Goal: Navigation & Orientation: Find specific page/section

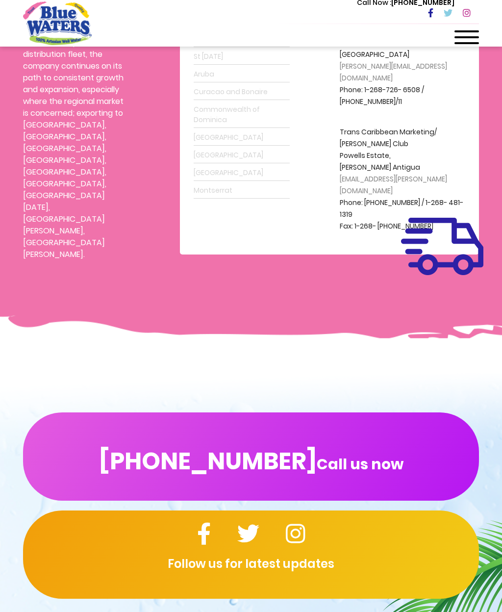
scroll to position [540, 0]
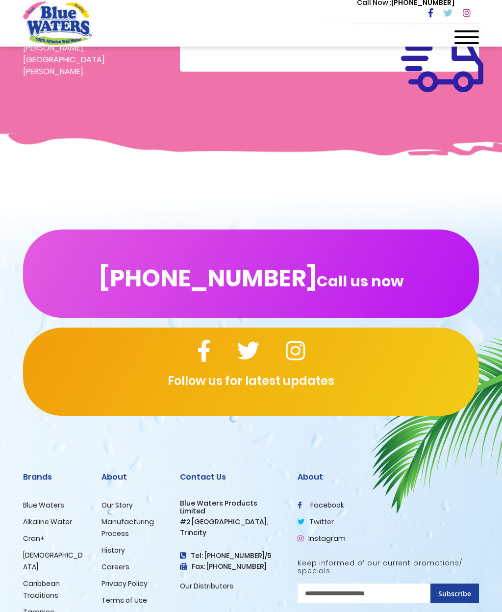
click at [107, 500] on link "Our Story" at bounding box center [116, 505] width 31 height 10
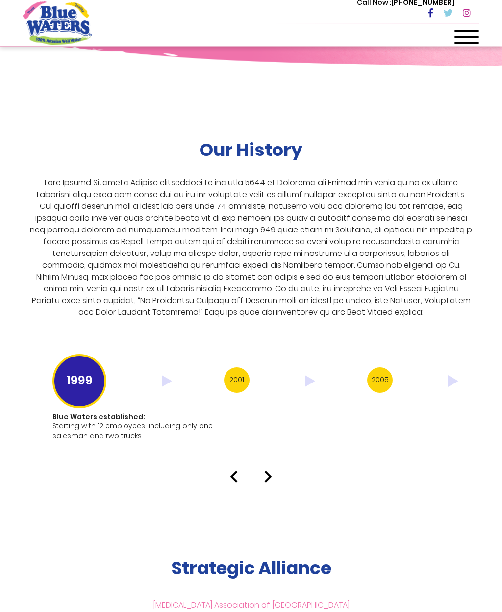
click at [266, 471] on img at bounding box center [268, 477] width 8 height 12
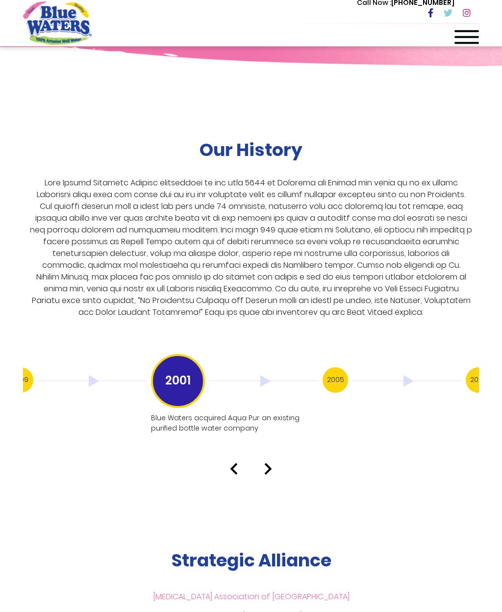
scroll to position [1821, 0]
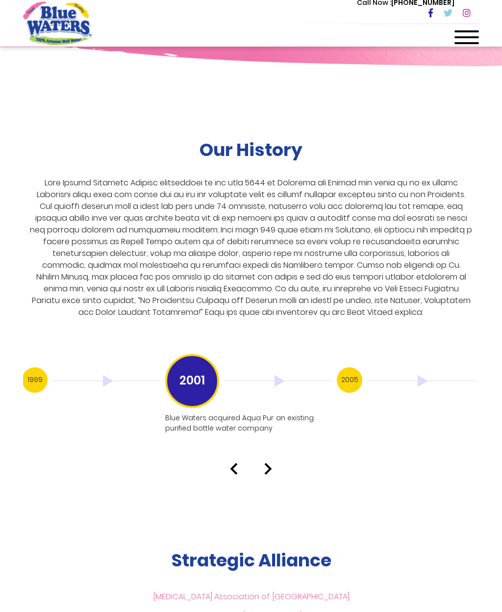
click at [268, 463] on img at bounding box center [268, 469] width 8 height 12
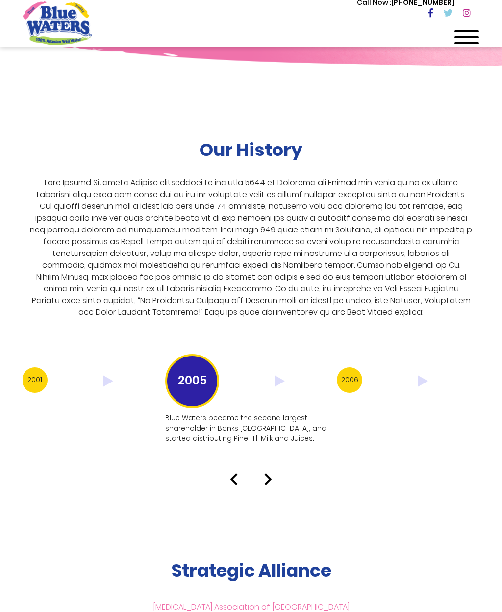
click at [189, 372] on h3 "2005" at bounding box center [192, 381] width 54 height 54
click at [271, 473] on img at bounding box center [268, 479] width 8 height 12
click at [270, 473] on img at bounding box center [268, 479] width 8 height 12
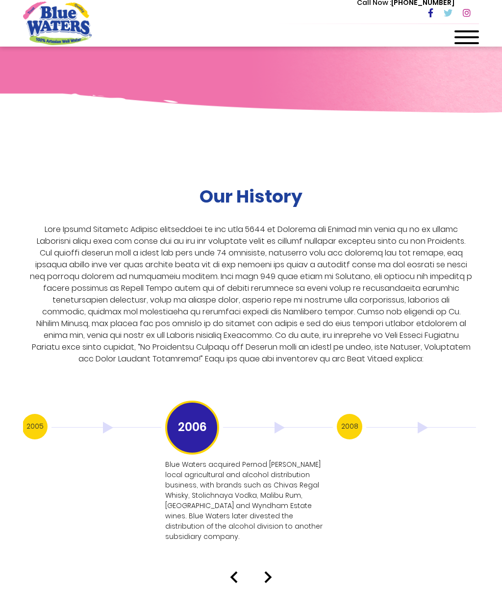
scroll to position [1728, 0]
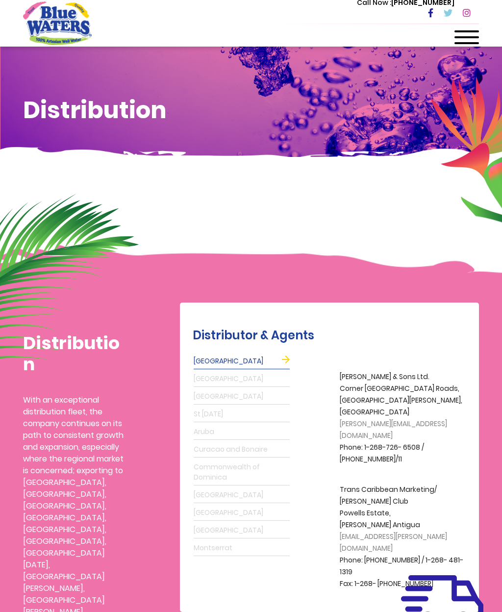
scroll to position [574, 0]
